Goal: Task Accomplishment & Management: Manage account settings

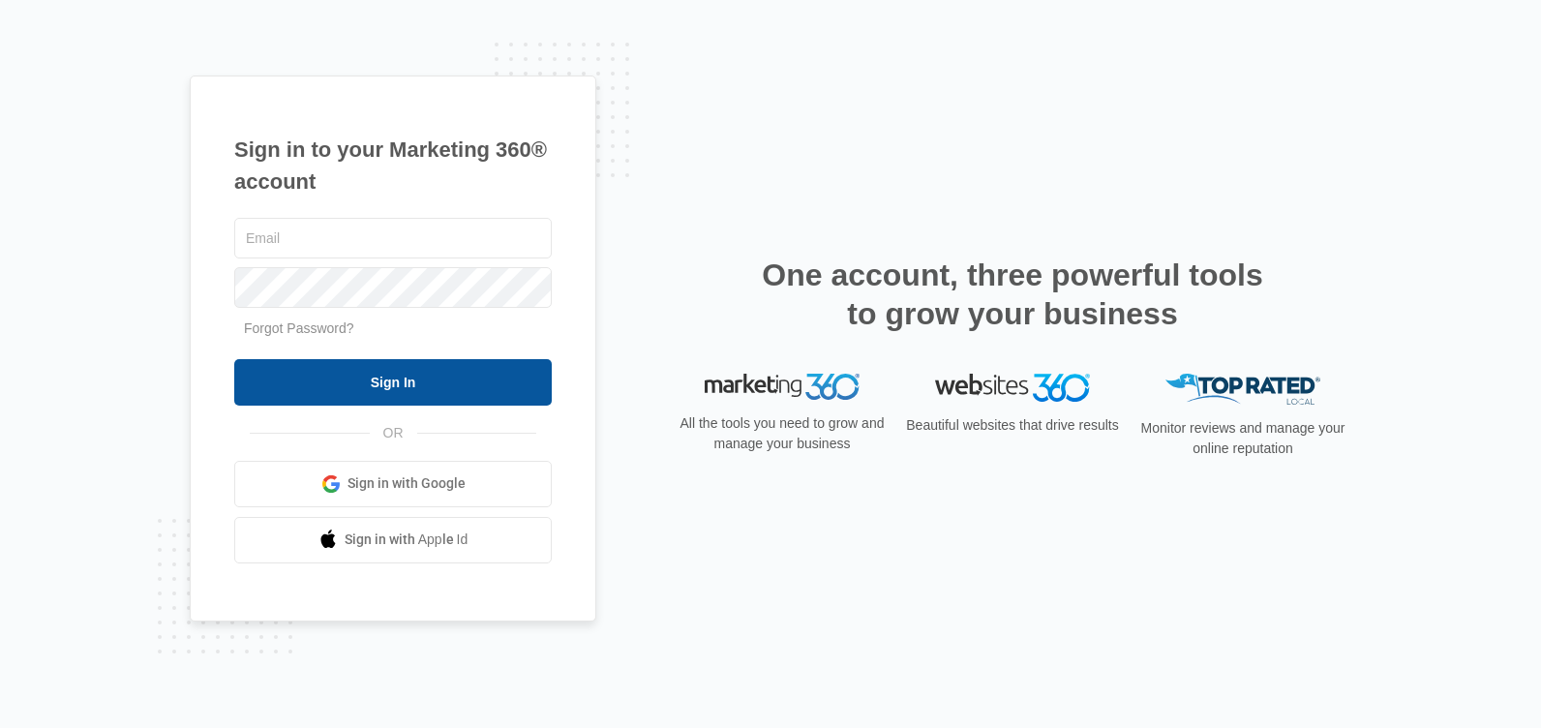
type input "[PERSON_NAME][EMAIL_ADDRESS][DOMAIN_NAME]"
click at [412, 383] on input "Sign In" at bounding box center [392, 382] width 317 height 46
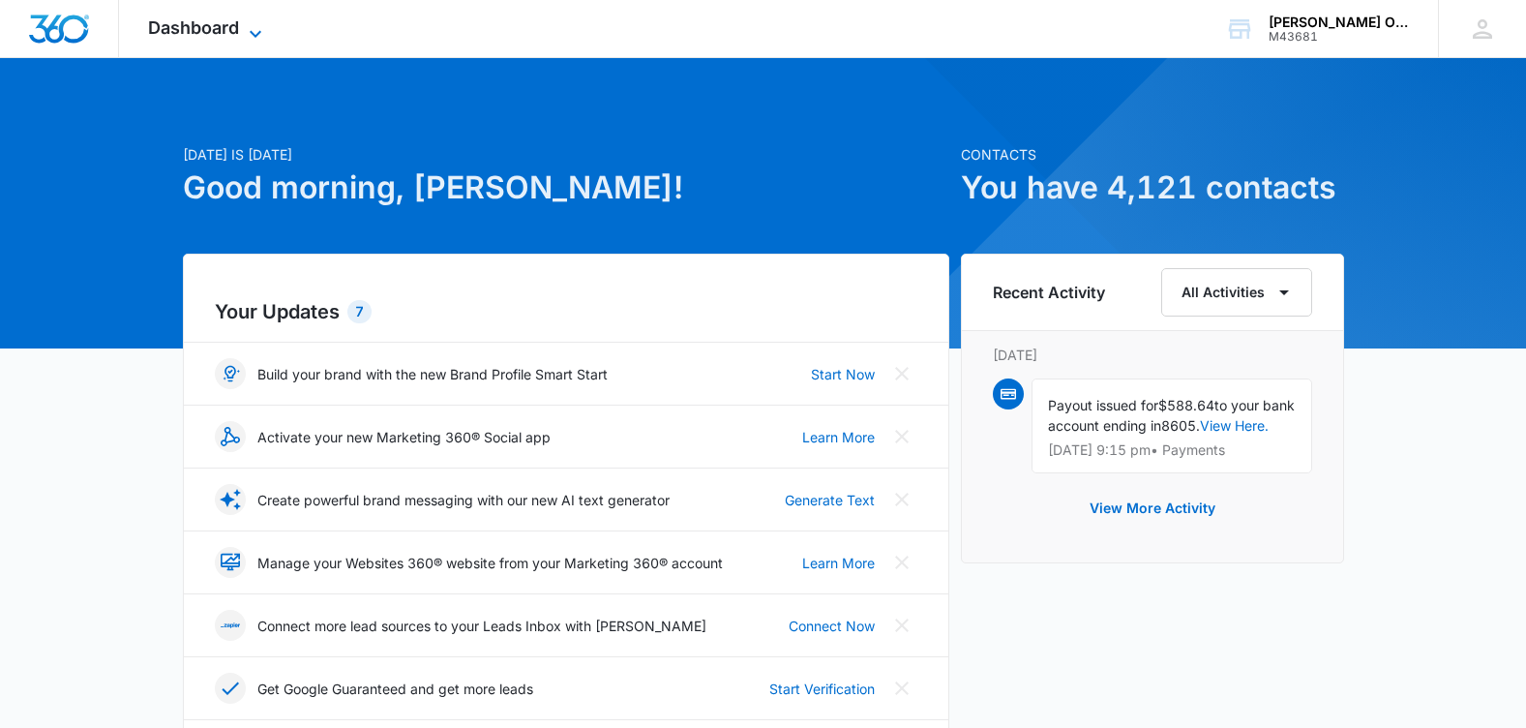
click at [267, 32] on icon at bounding box center [255, 33] width 23 height 23
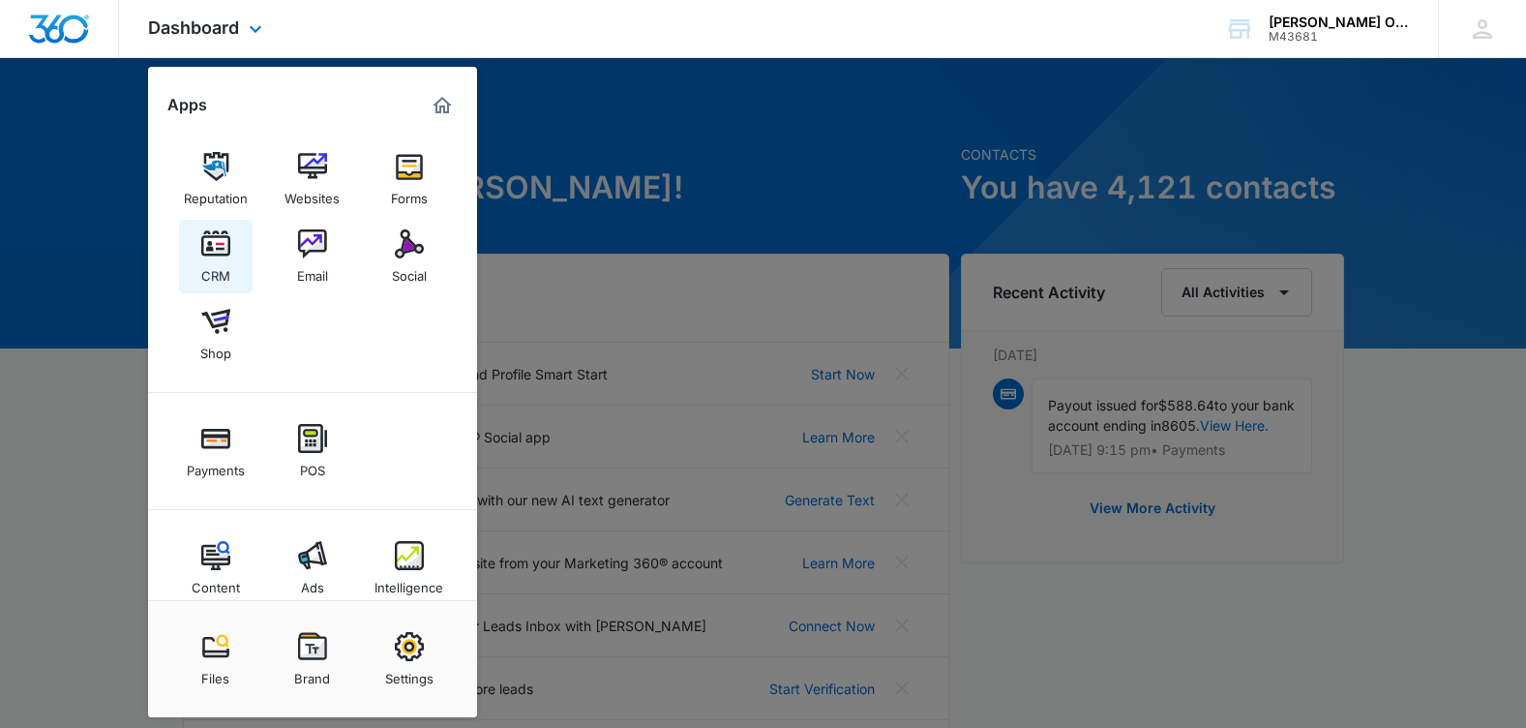
click at [227, 246] on img at bounding box center [215, 243] width 29 height 29
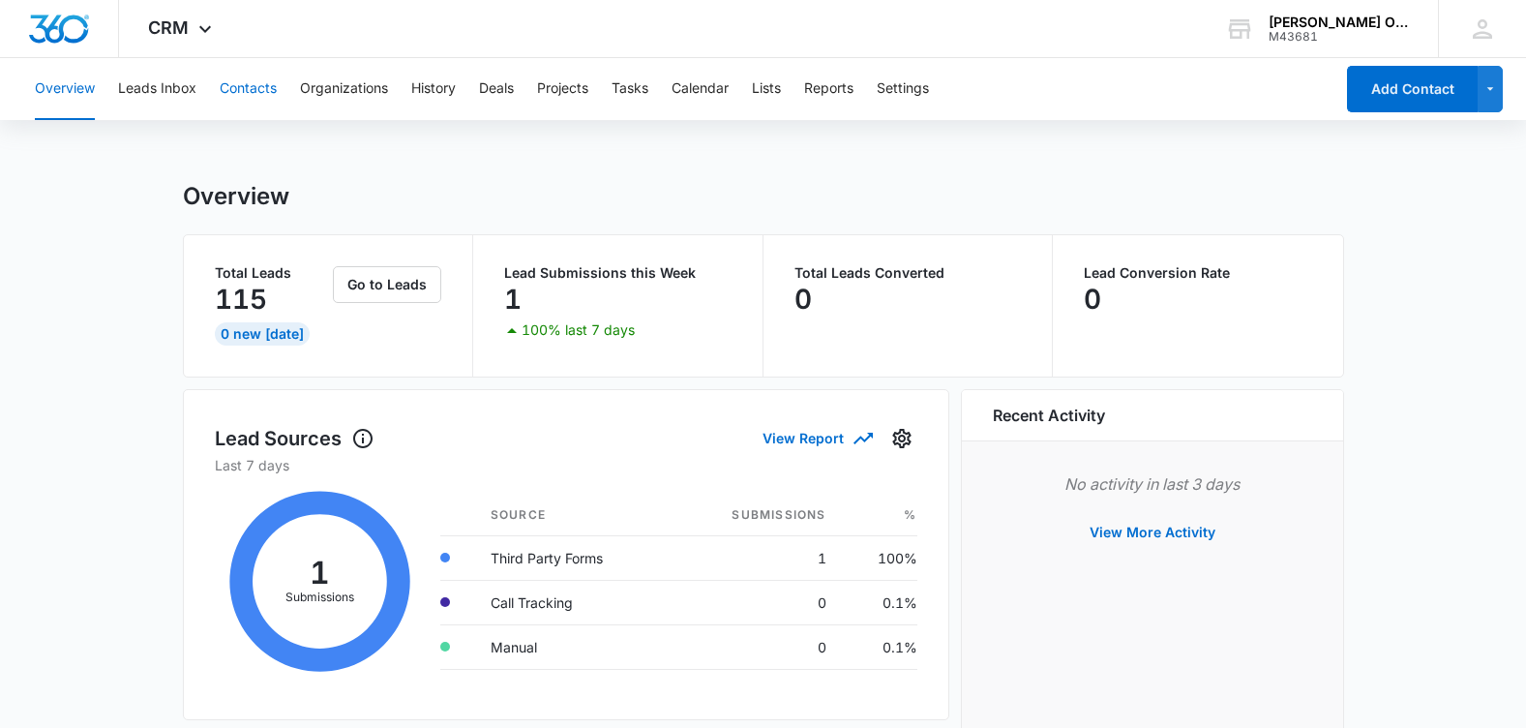
click at [273, 93] on button "Contacts" at bounding box center [248, 89] width 57 height 62
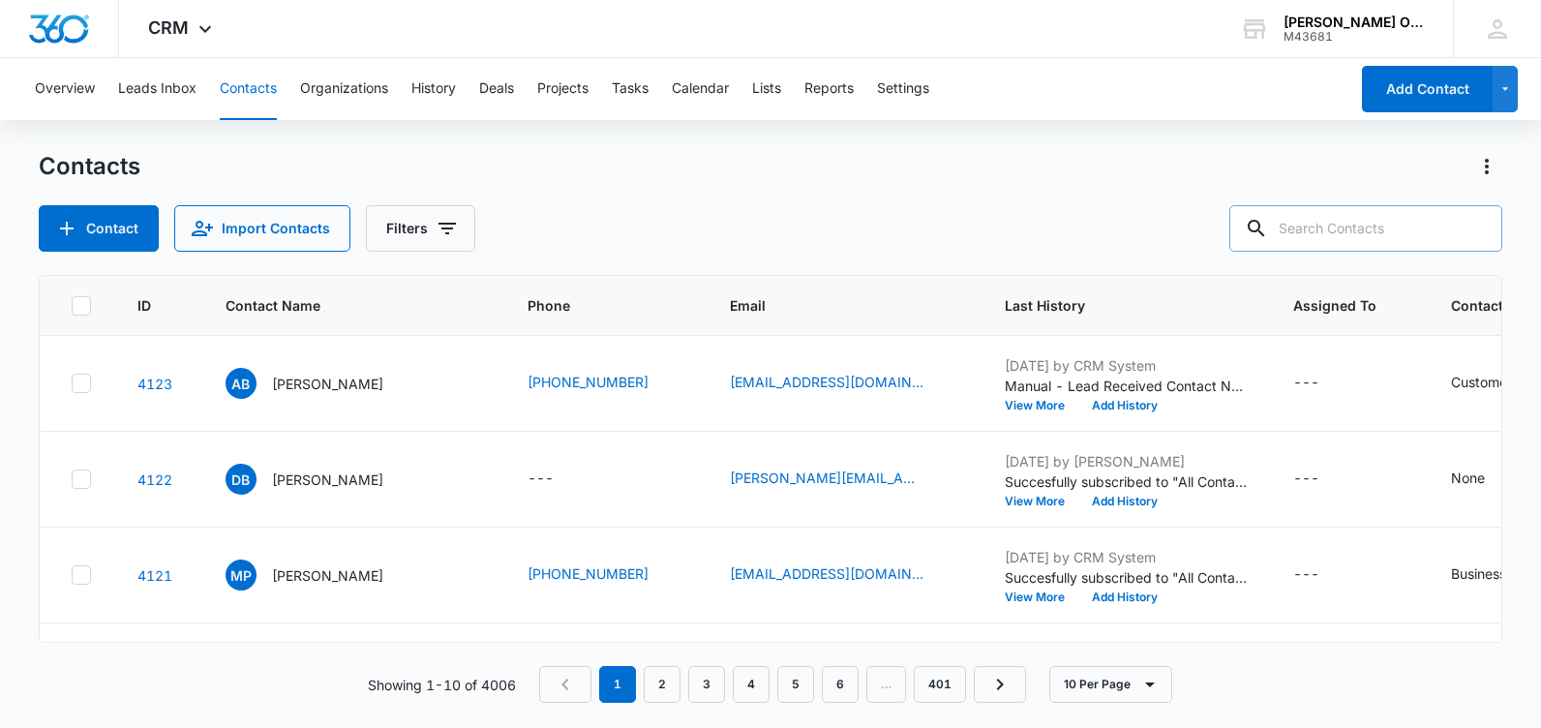
click at [1324, 226] on input "text" at bounding box center [1365, 228] width 273 height 46
type input "[PERSON_NAME]"
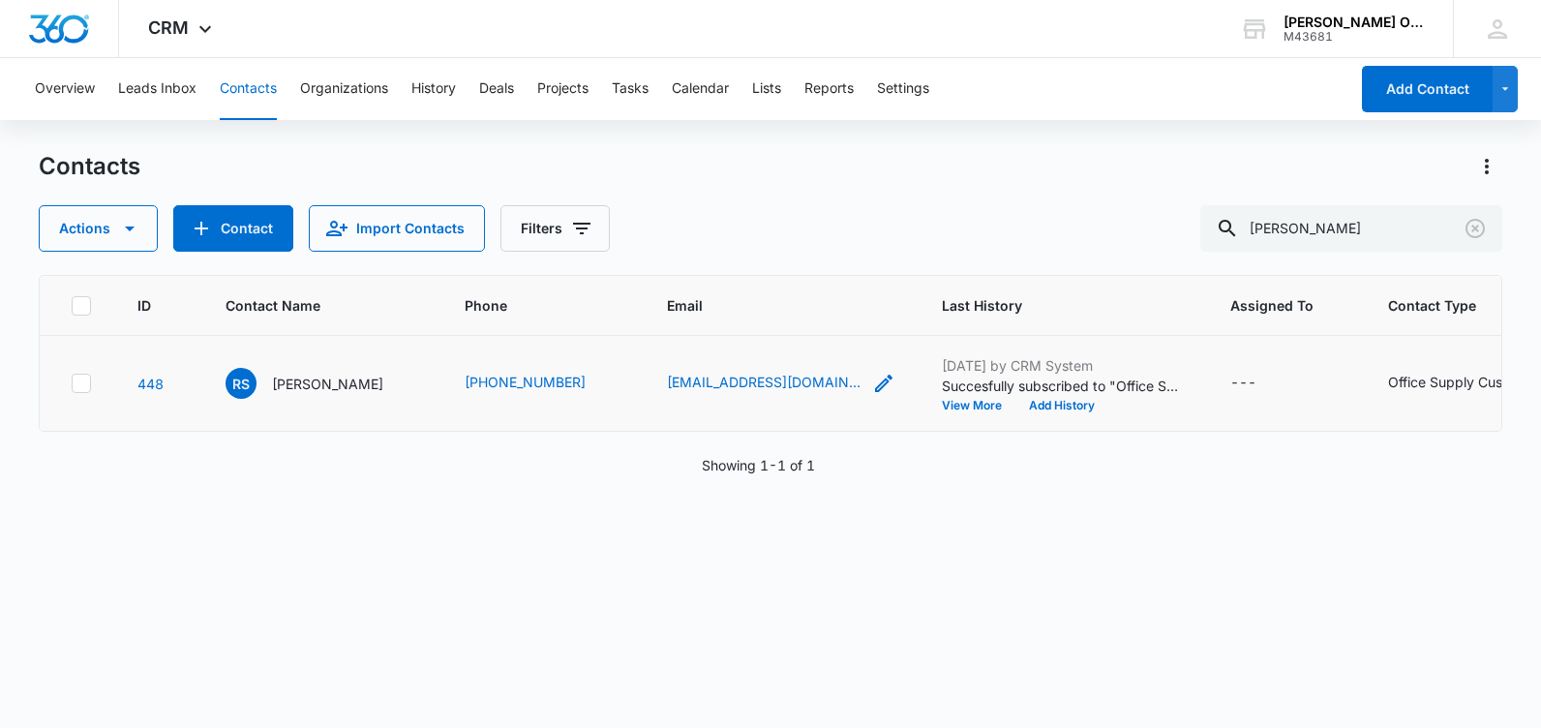
click at [872, 385] on icon "Email - renees@sturdybroach.com - Select to Edit Field" at bounding box center [883, 383] width 23 height 23
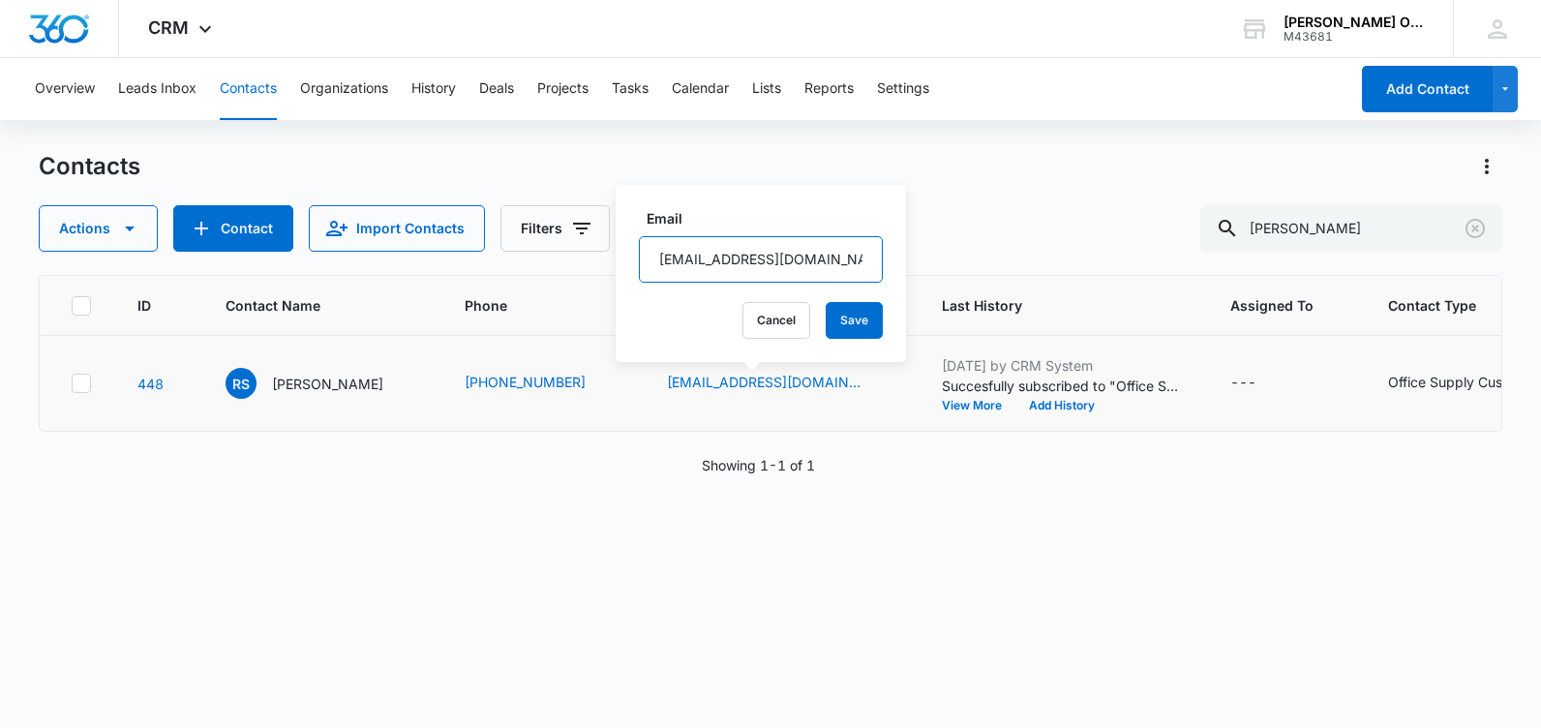
drag, startPoint x: 837, startPoint y: 263, endPoint x: 653, endPoint y: 268, distance: 184.0
click at [653, 268] on input "[EMAIL_ADDRESS][DOMAIN_NAME]" at bounding box center [761, 259] width 244 height 46
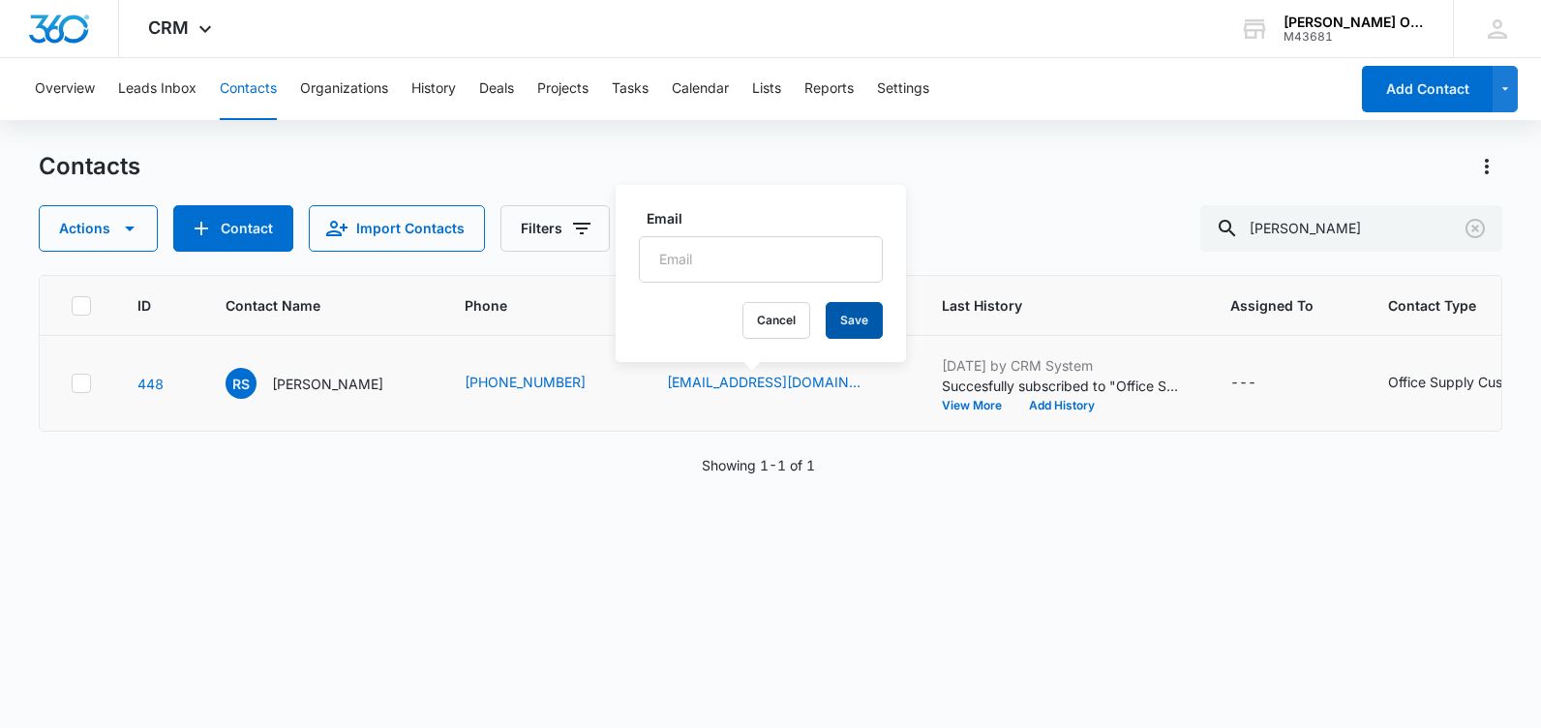
click at [834, 317] on button "Save" at bounding box center [854, 320] width 57 height 37
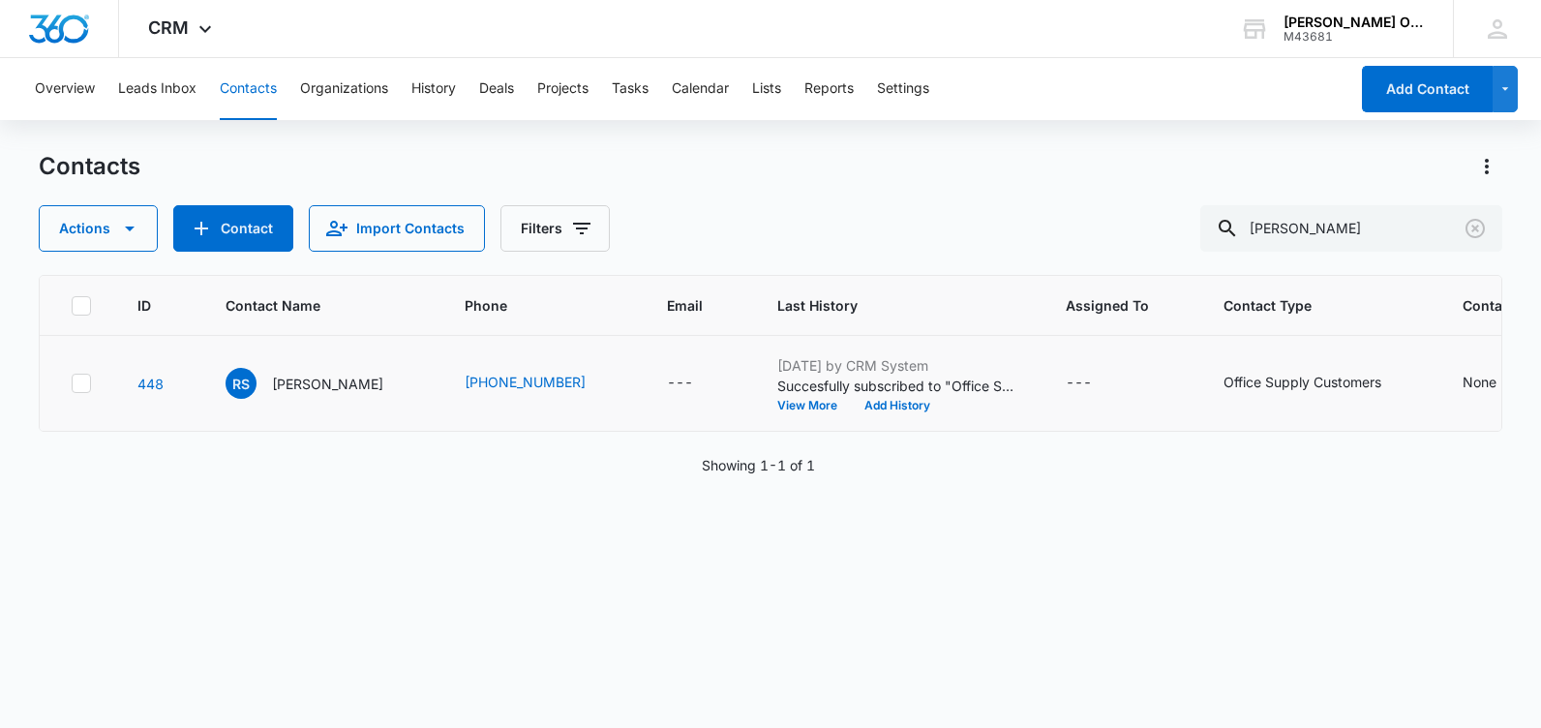
click at [78, 380] on icon at bounding box center [81, 383] width 17 height 17
click at [72, 383] on input "checkbox" at bounding box center [71, 383] width 1 height 1
click at [84, 381] on icon at bounding box center [81, 382] width 12 height 9
click at [72, 383] on input "checkbox" at bounding box center [71, 383] width 1 height 1
click at [130, 233] on icon "button" at bounding box center [129, 228] width 23 height 23
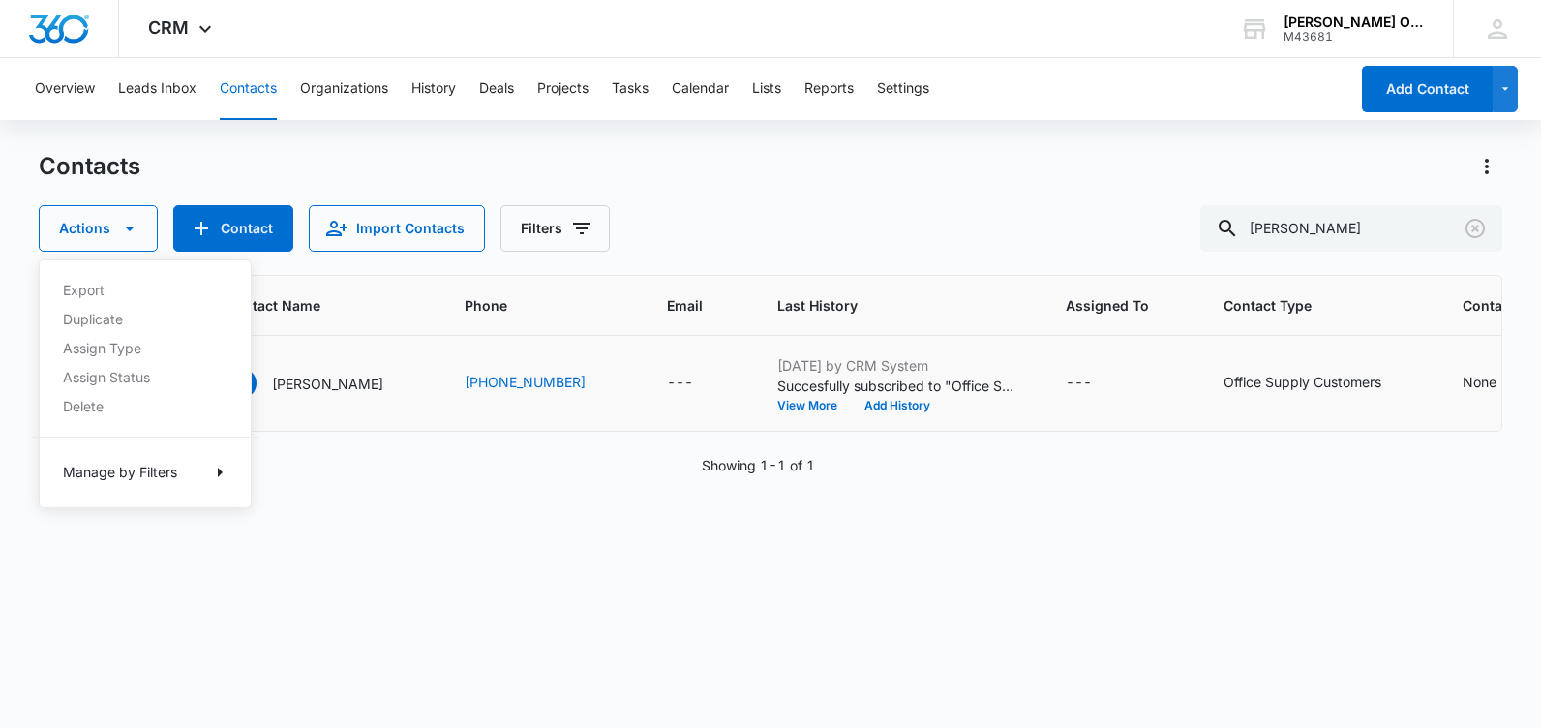
click at [66, 406] on div "Export Duplicate Assign Type Assign Status Delete Manage by Filters" at bounding box center [145, 383] width 213 height 249
click at [149, 382] on link "448" at bounding box center [150, 384] width 26 height 16
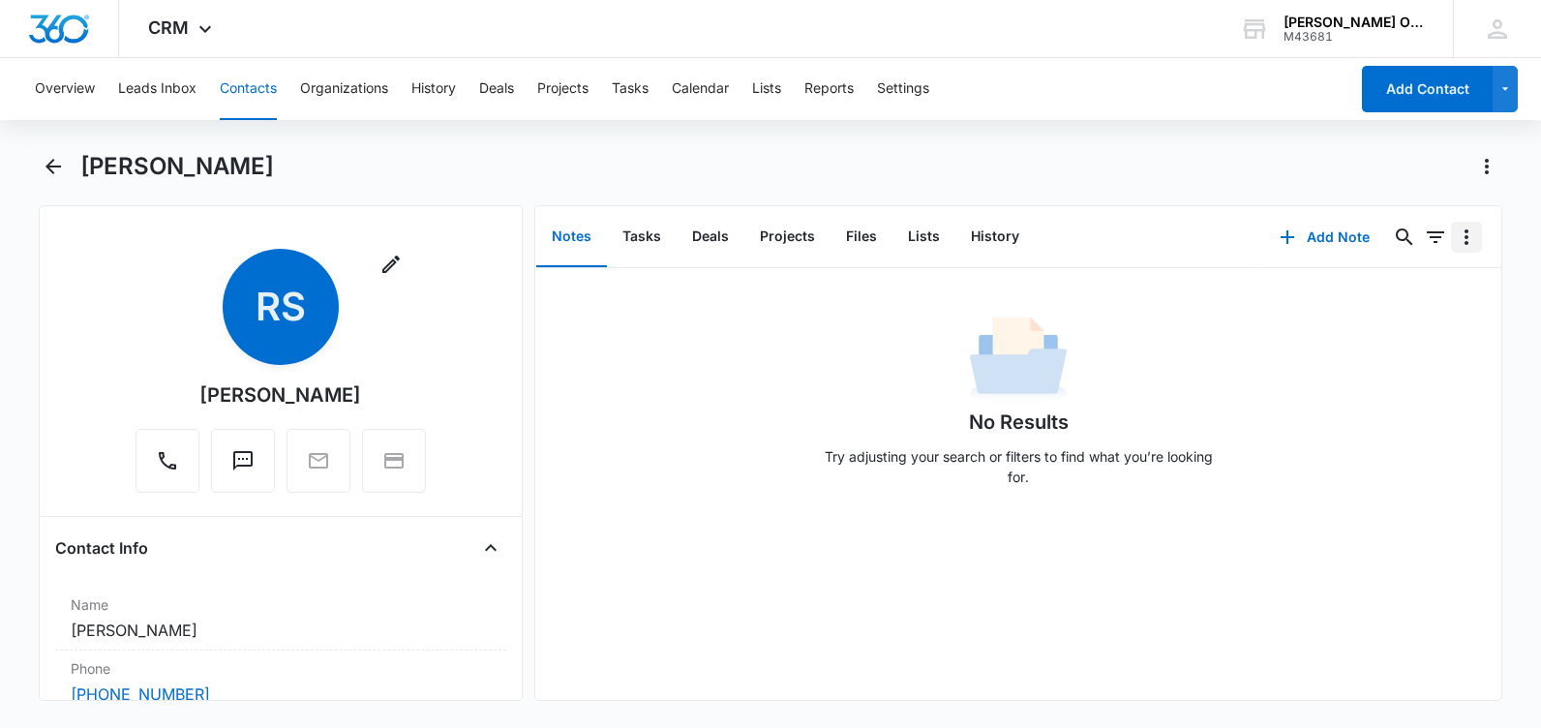
click at [1455, 240] on icon "Overflow Menu" at bounding box center [1466, 237] width 23 height 23
click at [62, 167] on icon "Back" at bounding box center [53, 166] width 23 height 23
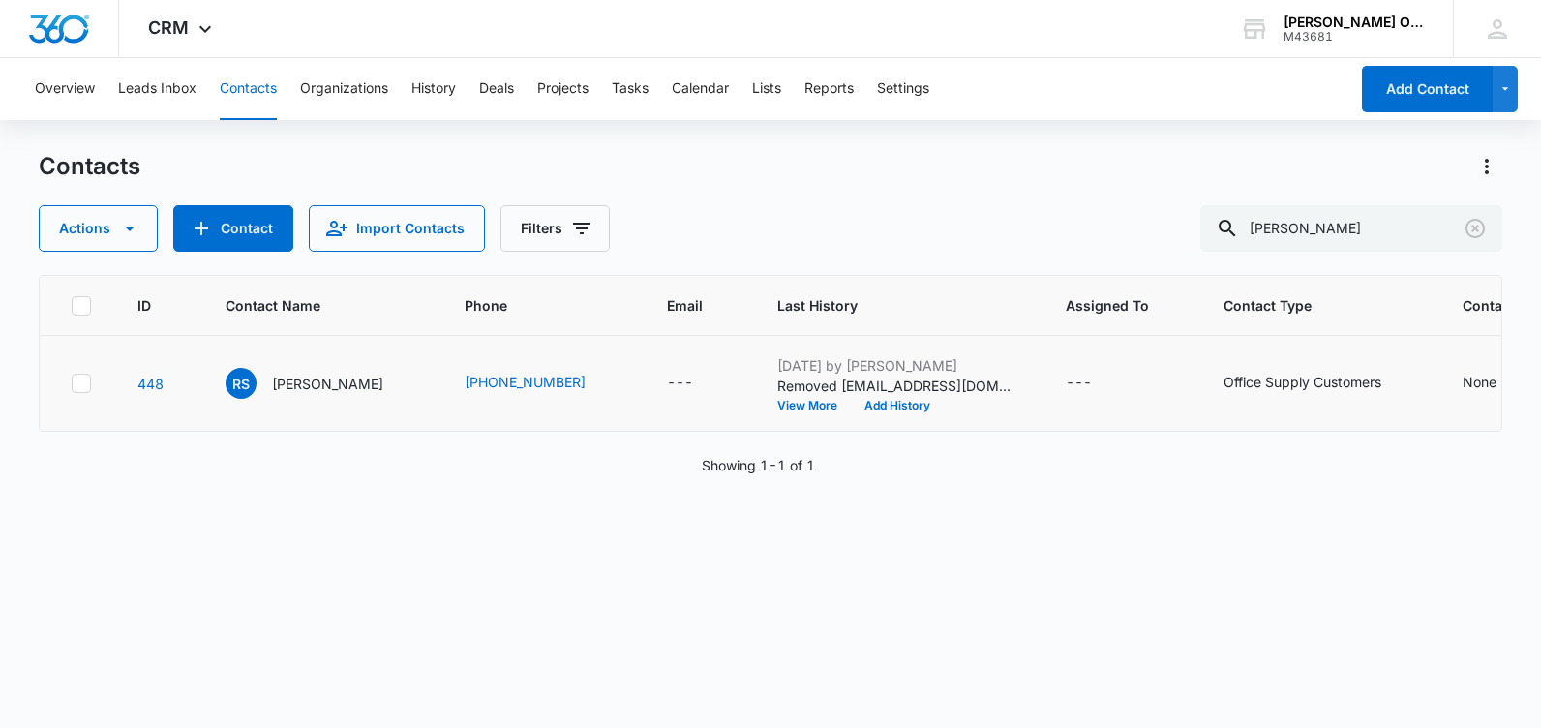
click at [90, 388] on div at bounding box center [81, 383] width 19 height 19
click at [72, 384] on input "checkbox" at bounding box center [71, 383] width 1 height 1
click at [138, 233] on icon "button" at bounding box center [129, 228] width 23 height 23
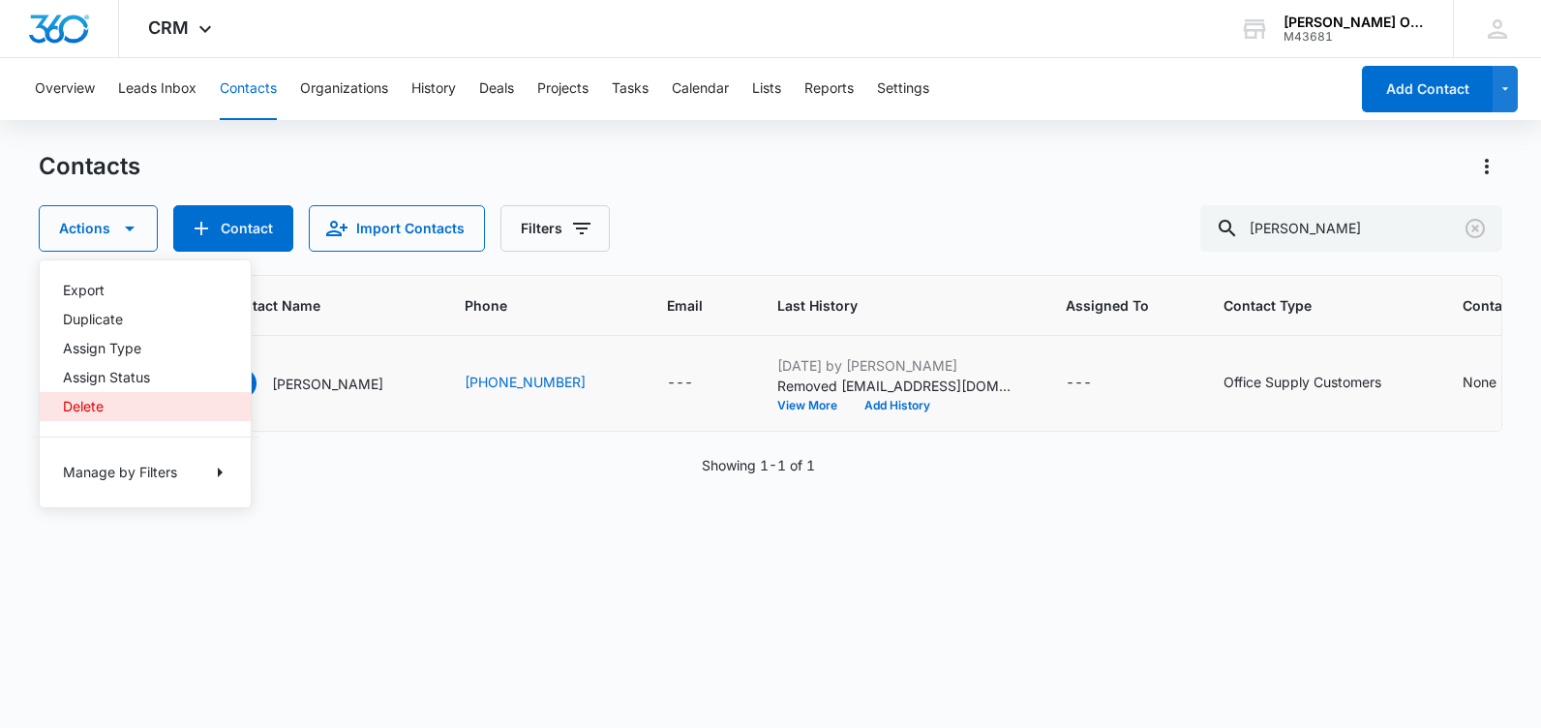
click at [87, 408] on div "Delete" at bounding box center [133, 407] width 141 height 14
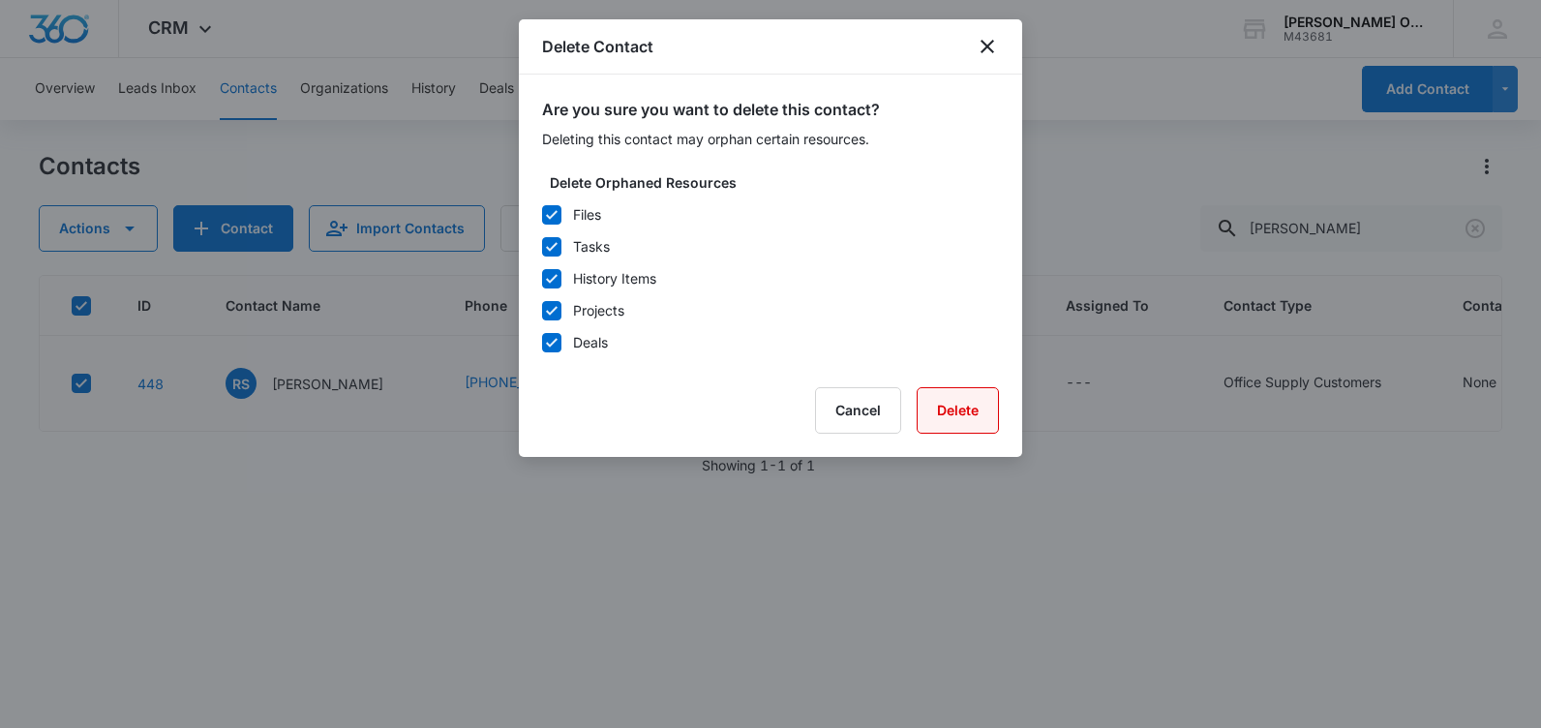
click at [948, 416] on button "Delete" at bounding box center [958, 410] width 82 height 46
